Goal: Information Seeking & Learning: Learn about a topic

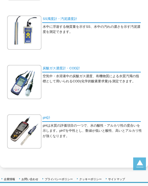
scroll to position [249, 0]
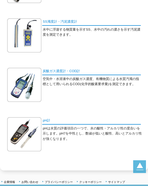
click at [68, 71] on link "炭酸ガス濃度計・COD計" at bounding box center [91, 71] width 99 height 7
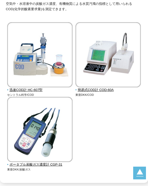
scroll to position [93, 0]
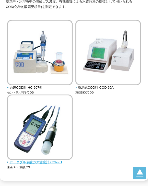
click at [31, 162] on span "ポータブル炭酸ガス濃度計 CGP-31" at bounding box center [39, 162] width 65 height 5
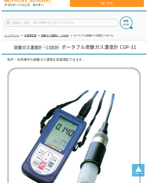
scroll to position [18, 0]
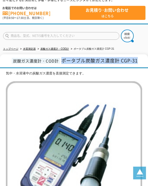
drag, startPoint x: 62, startPoint y: 60, endPoint x: 147, endPoint y: 57, distance: 85.1
click at [147, 57] on h1 "炭酸ガス濃度計・COD計 ポータブル炭酸ガス濃度計 CGP-31" at bounding box center [74, 61] width 148 height 14
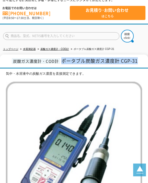
copy span "ポータブル炭酸ガス濃度計 CGP-31"
